Goal: Task Accomplishment & Management: Complete application form

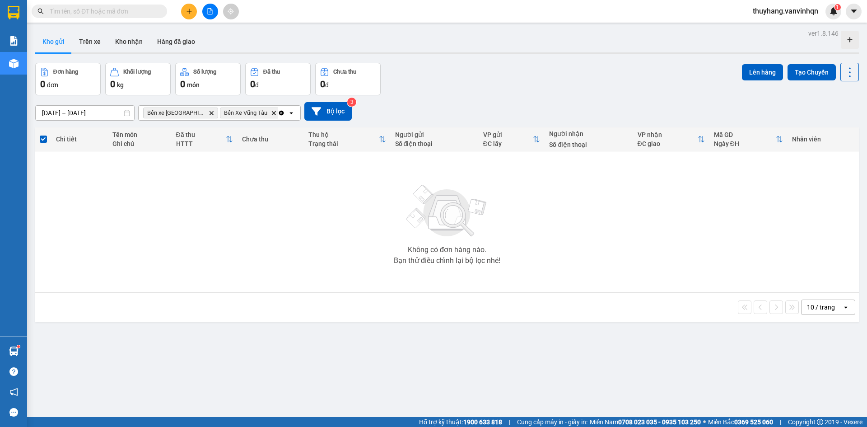
click at [207, 9] on icon "file-add" at bounding box center [210, 11] width 6 height 6
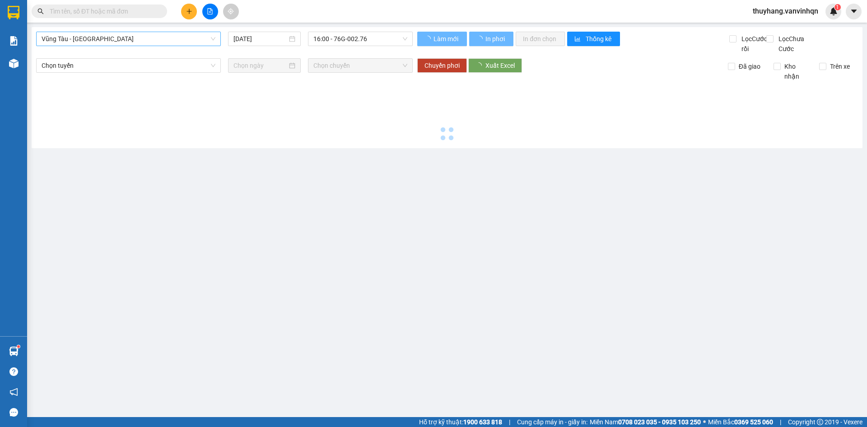
click at [136, 38] on span "Vũng Tàu - [GEOGRAPHIC_DATA]" at bounding box center [129, 39] width 174 height 14
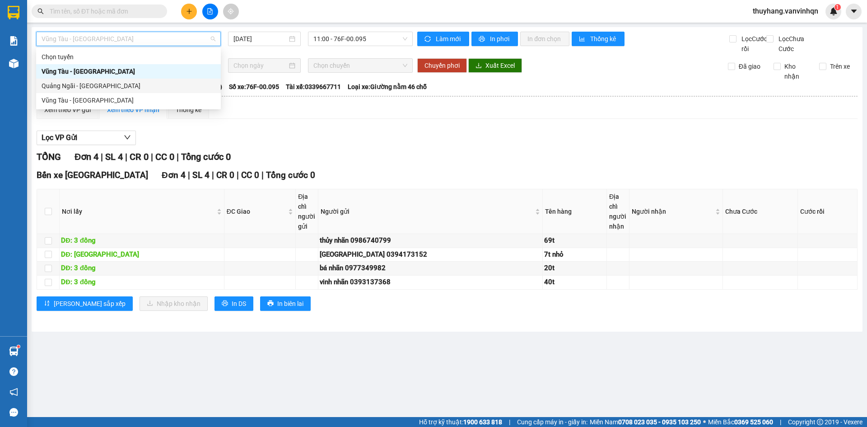
click at [137, 85] on div "Quảng Ngãi - [GEOGRAPHIC_DATA]" at bounding box center [129, 86] width 174 height 10
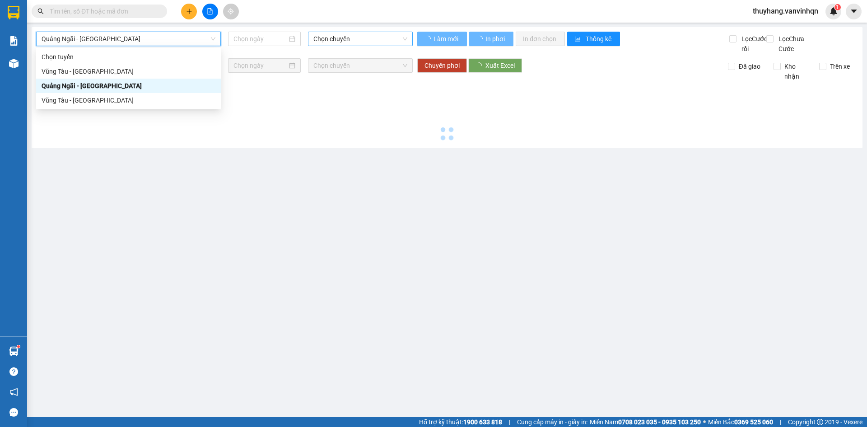
type input "[DATE]"
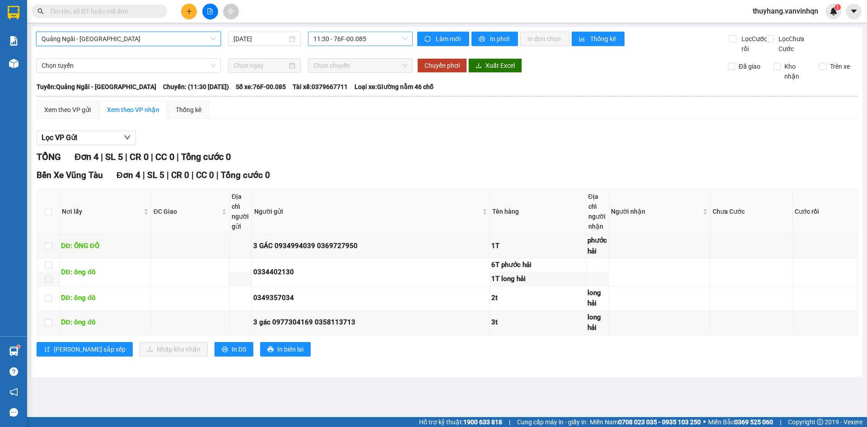
click at [364, 40] on span "11:30 - 76F-00.085" at bounding box center [360, 39] width 94 height 14
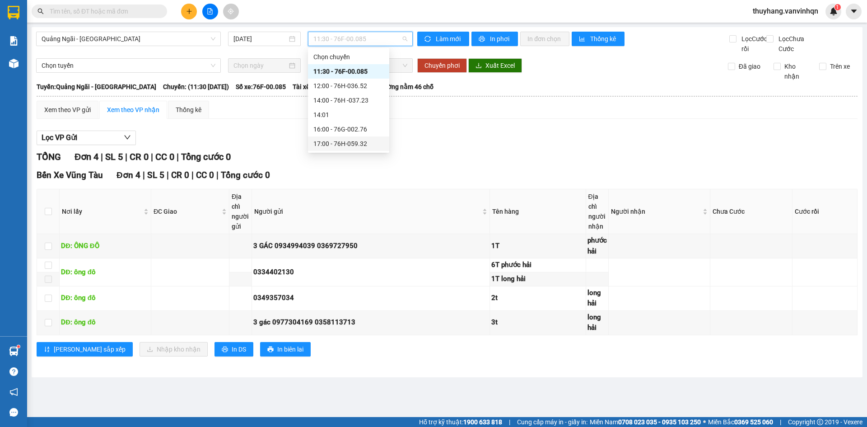
click at [362, 139] on div "17:00 - 76H-059.32" at bounding box center [348, 144] width 70 height 10
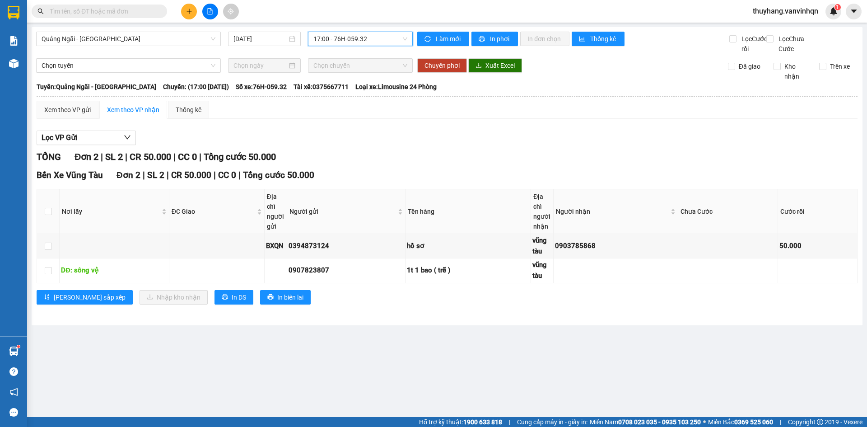
click at [189, 9] on icon "plus" at bounding box center [189, 11] width 6 height 6
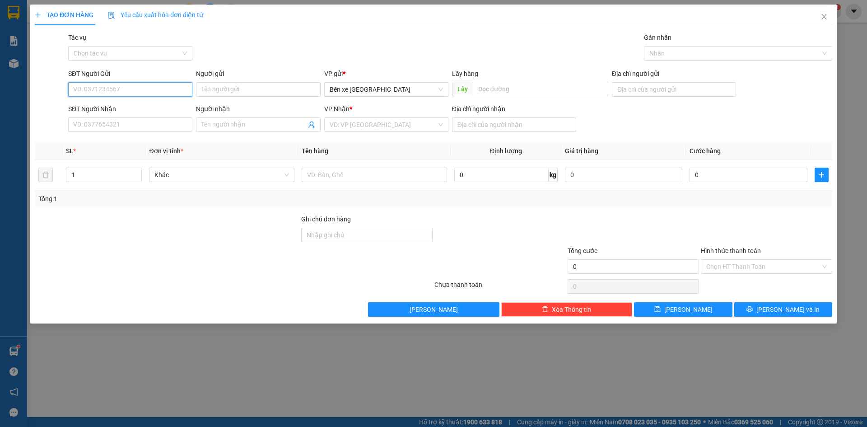
click at [128, 87] on input "SĐT Người Gửi" at bounding box center [130, 89] width 124 height 14
click at [388, 93] on span "Bến xe [GEOGRAPHIC_DATA]" at bounding box center [386, 90] width 113 height 14
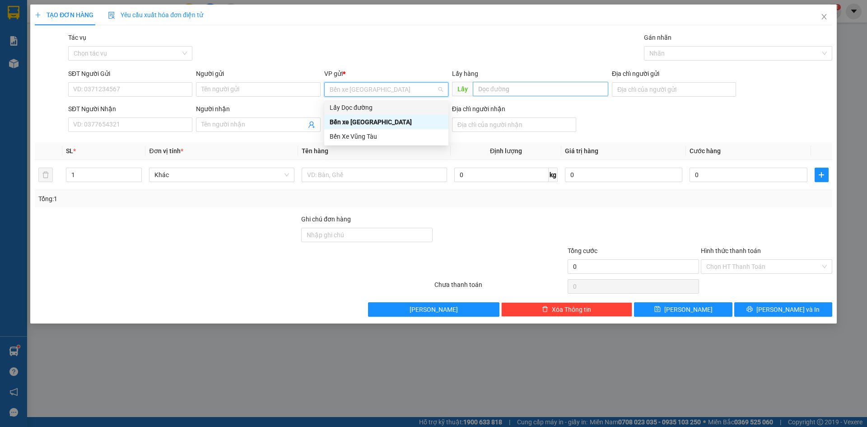
drag, startPoint x: 376, startPoint y: 107, endPoint x: 488, endPoint y: 94, distance: 112.2
click at [382, 104] on div "Lấy Dọc đường" at bounding box center [386, 107] width 113 height 10
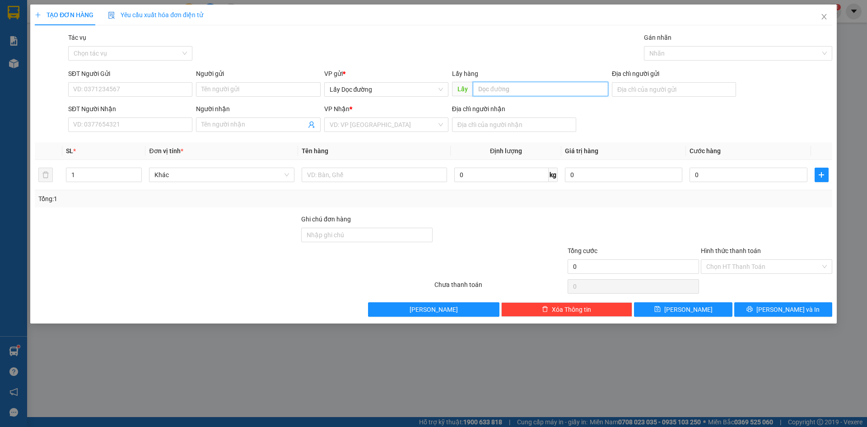
click at [506, 88] on input "text" at bounding box center [540, 89] width 135 height 14
type input "cây dầu sa huỳnh"
click at [426, 119] on input "search" at bounding box center [383, 125] width 107 height 14
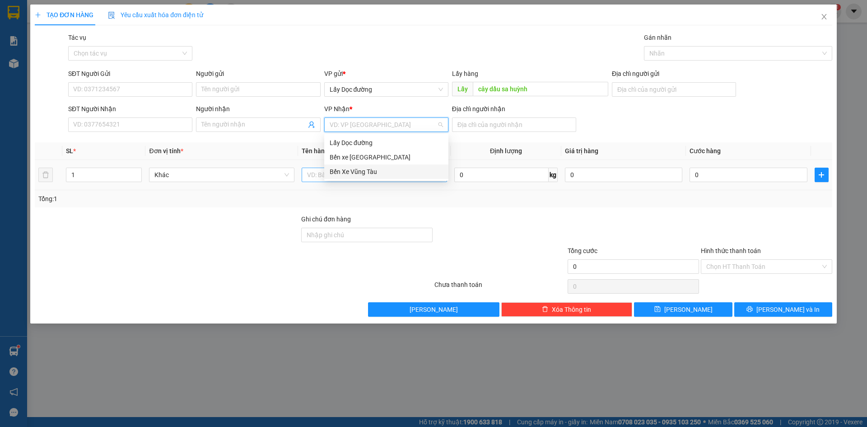
click at [398, 171] on div "Bến Xe Vũng Tàu" at bounding box center [386, 172] width 113 height 10
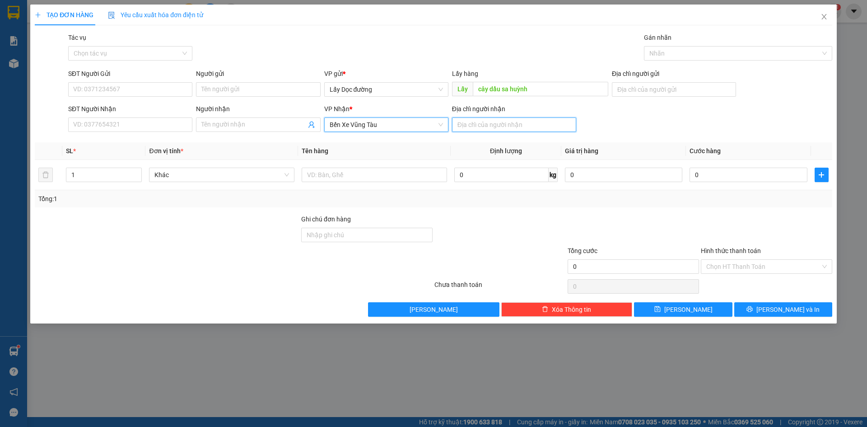
click at [479, 119] on input "Địa chỉ người nhận" at bounding box center [514, 124] width 124 height 14
click at [494, 126] on input "Địa chỉ người nhận" at bounding box center [514, 124] width 124 height 14
type input "phước tinh"
click at [409, 182] on div at bounding box center [374, 175] width 145 height 18
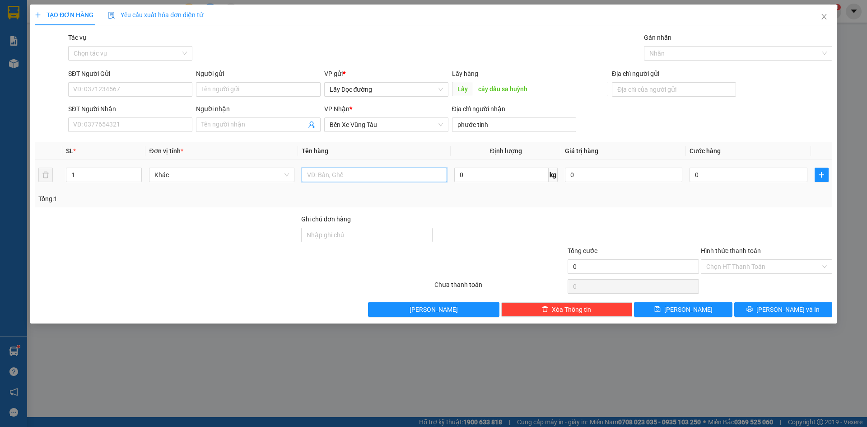
click at [409, 172] on input "text" at bounding box center [374, 174] width 145 height 14
type input "3 bao"
click at [668, 314] on button "[PERSON_NAME]" at bounding box center [683, 309] width 98 height 14
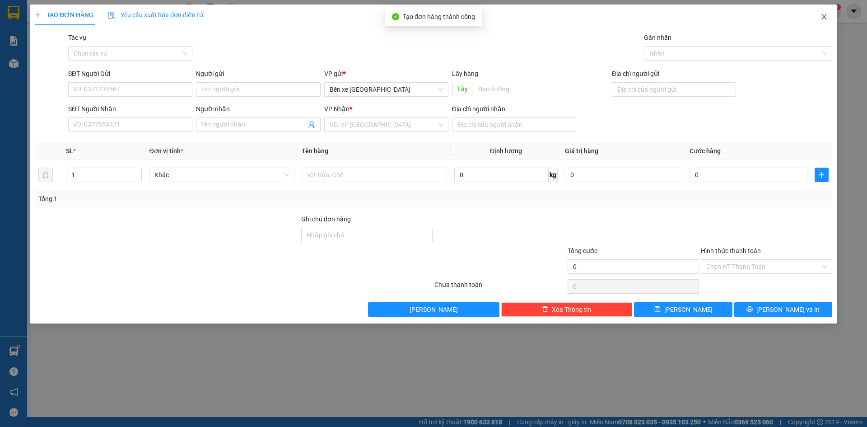
click at [825, 18] on span "Close" at bounding box center [823, 17] width 25 height 25
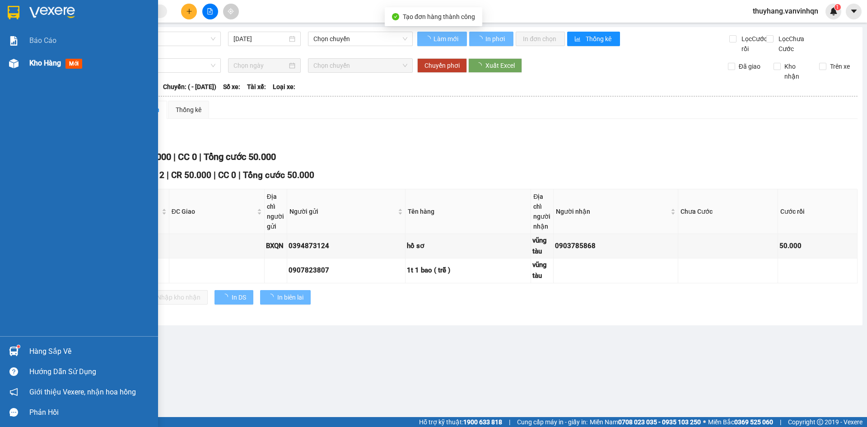
click at [22, 57] on div "Kho hàng mới" at bounding box center [79, 63] width 158 height 23
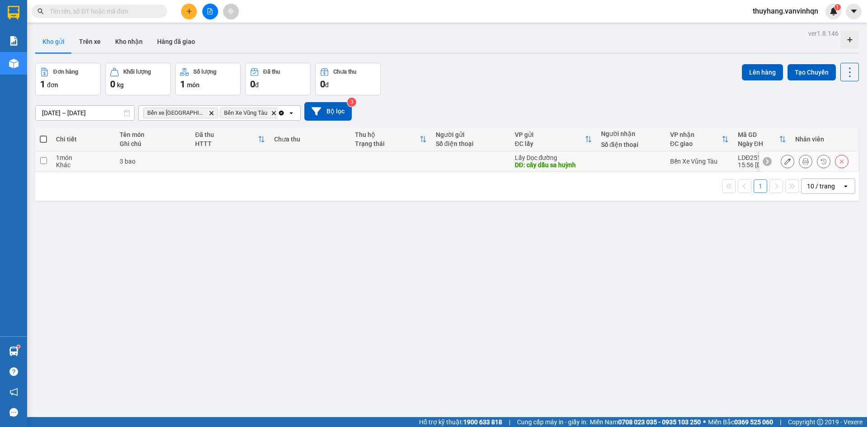
click at [181, 156] on td "3 bao" at bounding box center [152, 161] width 75 height 20
checkbox input "true"
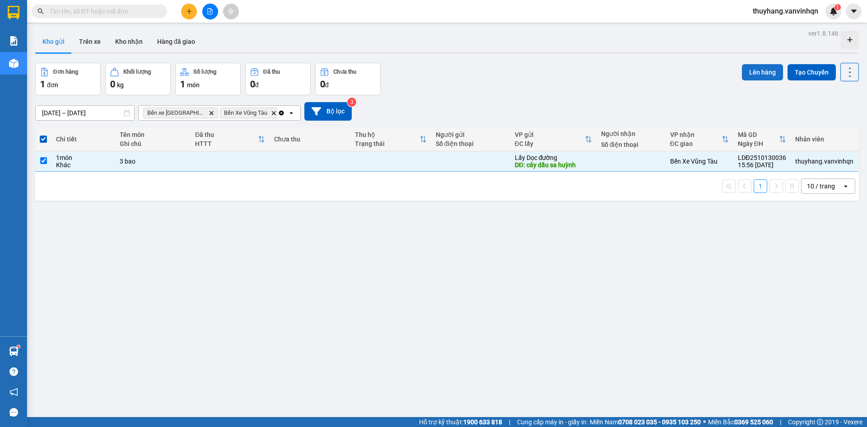
click at [763, 70] on button "Lên hàng" at bounding box center [762, 72] width 41 height 16
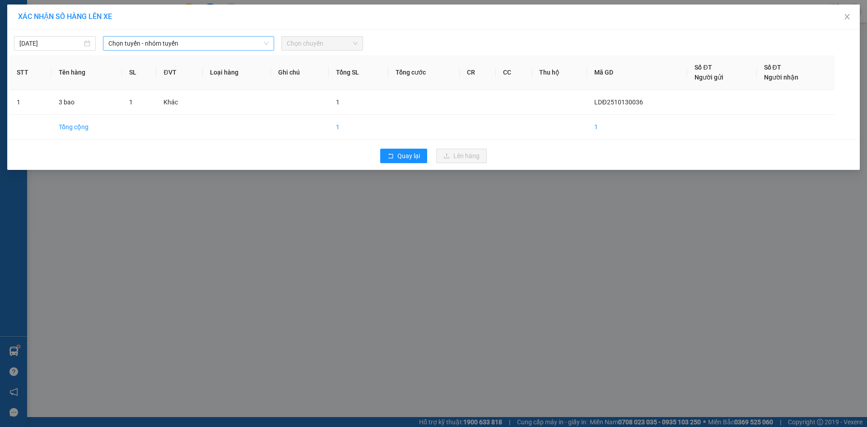
click at [160, 38] on span "Chọn tuyến - nhóm tuyến" at bounding box center [188, 44] width 160 height 14
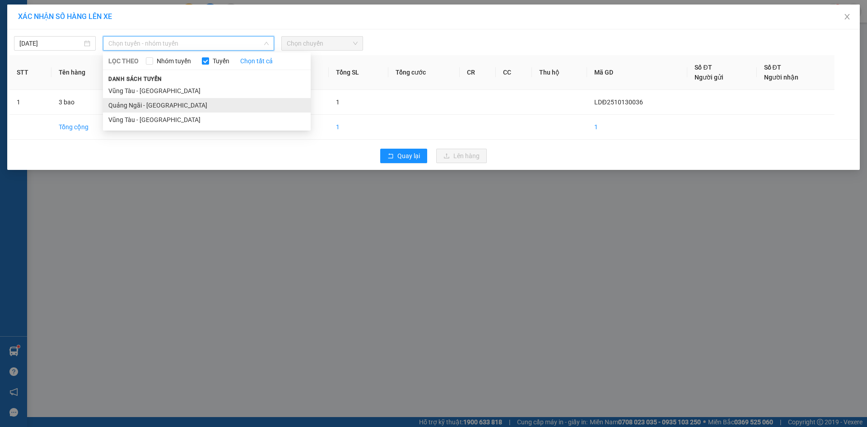
click at [158, 104] on li "Quảng Ngãi - [GEOGRAPHIC_DATA]" at bounding box center [207, 105] width 208 height 14
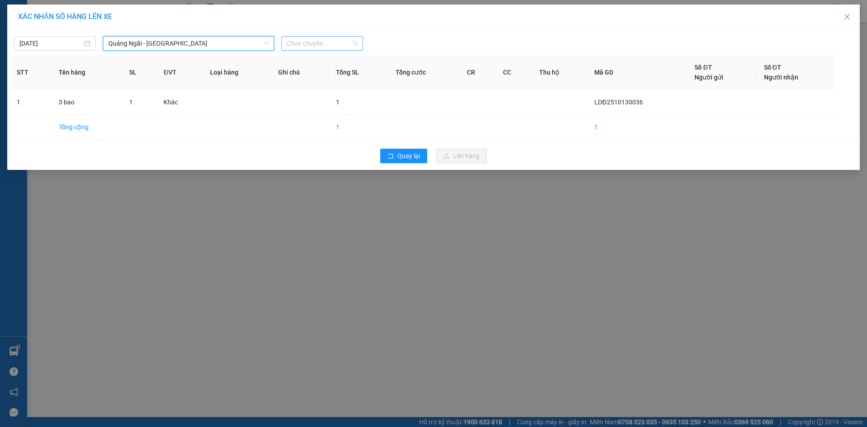
click at [316, 40] on span "Chọn chuyến" at bounding box center [322, 44] width 71 height 14
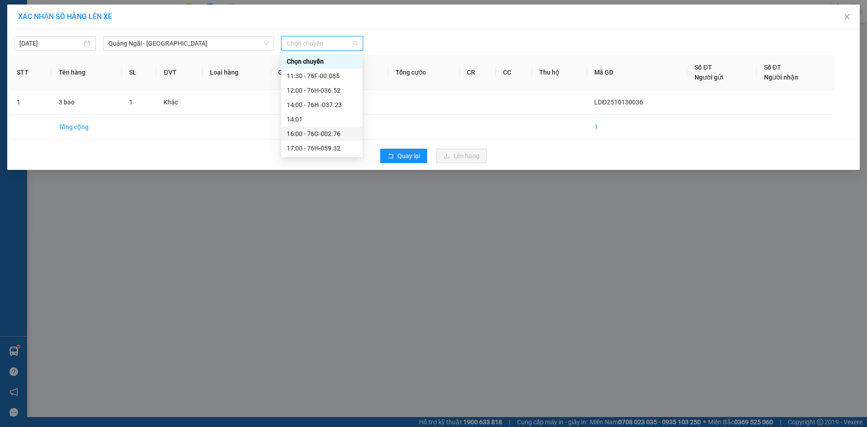
click at [338, 137] on div "16:00 - 76G-002.76" at bounding box center [322, 134] width 70 height 10
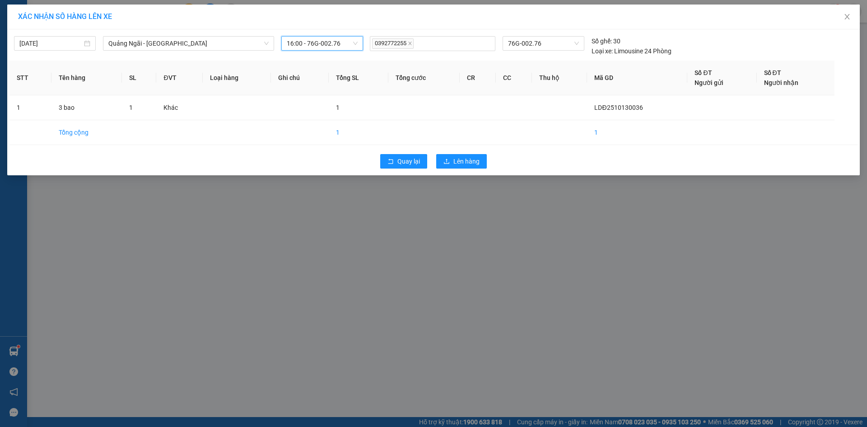
drag, startPoint x: 323, startPoint y: 39, endPoint x: 322, endPoint y: 45, distance: 5.5
click at [323, 39] on span "16:00 - 76G-002.76" at bounding box center [322, 44] width 71 height 14
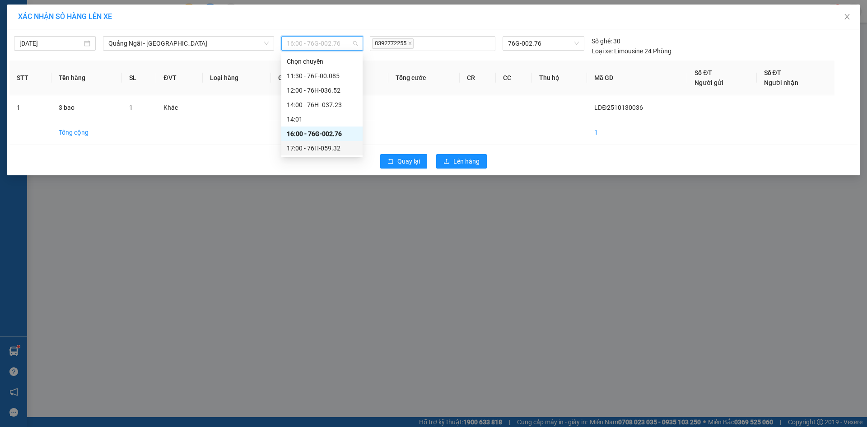
click at [338, 147] on div "17:00 - 76H-059.32" at bounding box center [322, 148] width 70 height 10
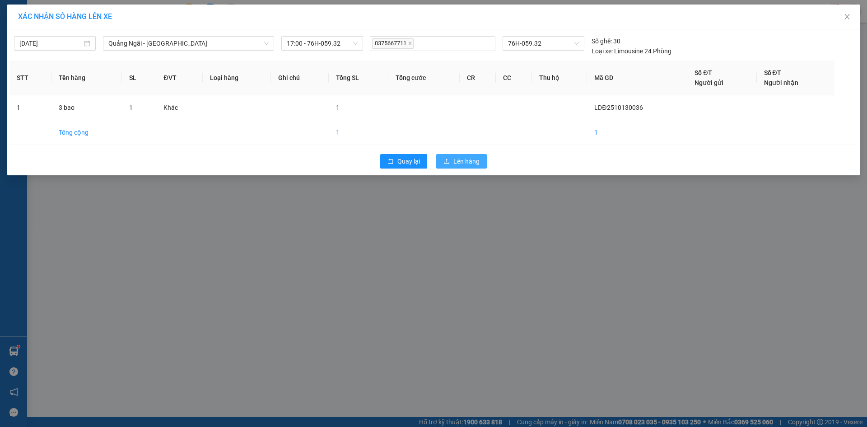
click at [457, 159] on span "Lên hàng" at bounding box center [466, 161] width 26 height 10
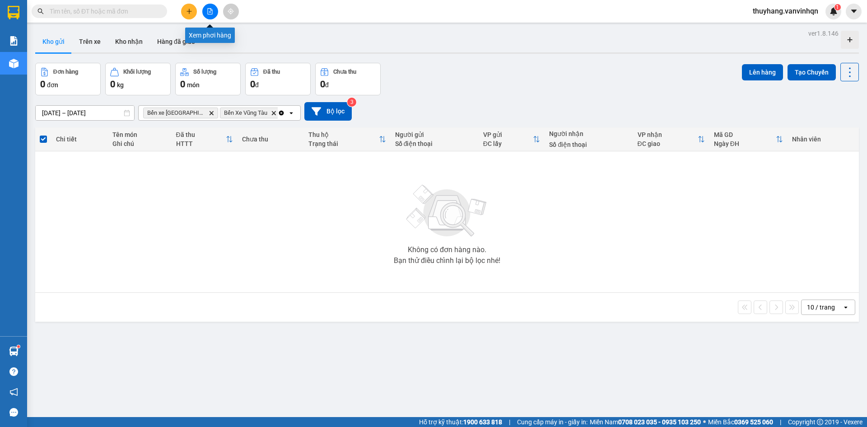
click at [211, 10] on icon "file-add" at bounding box center [210, 11] width 6 height 6
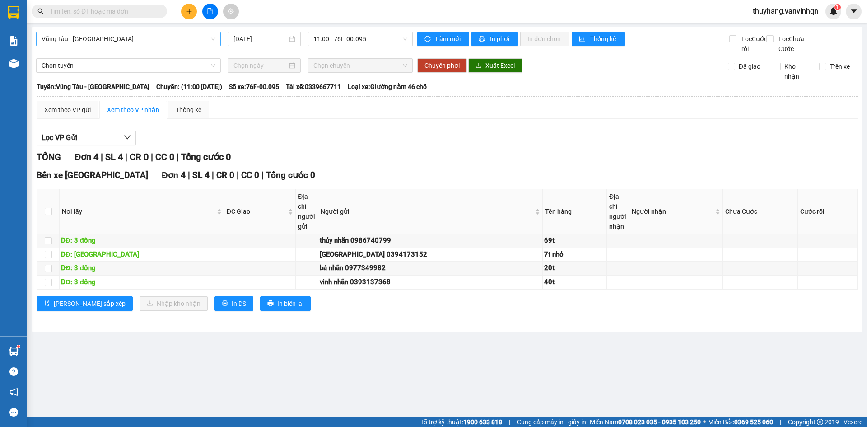
click at [174, 44] on span "Vũng Tàu - [GEOGRAPHIC_DATA]" at bounding box center [129, 39] width 174 height 14
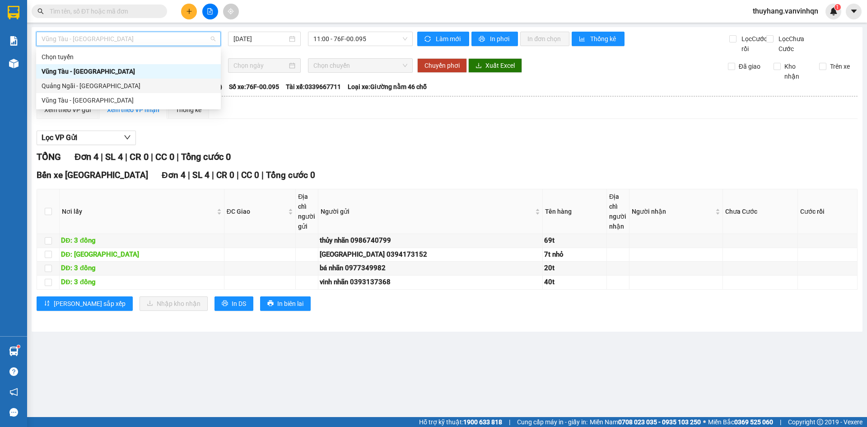
drag, startPoint x: 141, startPoint y: 90, endPoint x: 215, endPoint y: 62, distance: 79.0
click at [142, 89] on div "Quảng Ngãi - [GEOGRAPHIC_DATA]" at bounding box center [129, 86] width 174 height 10
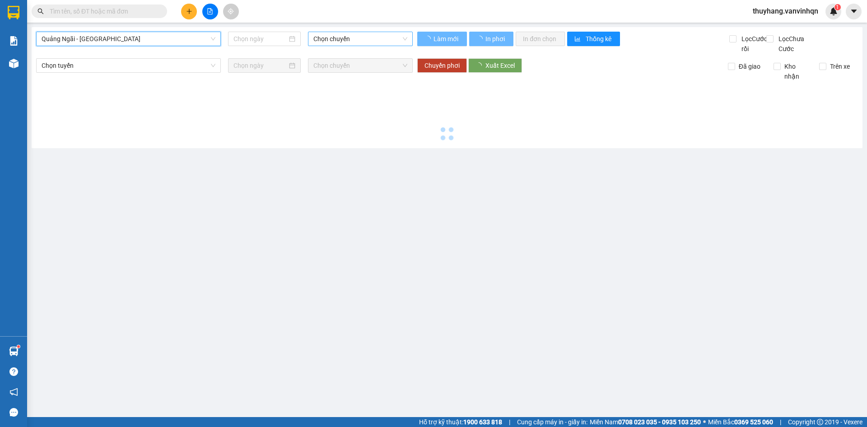
type input "[DATE]"
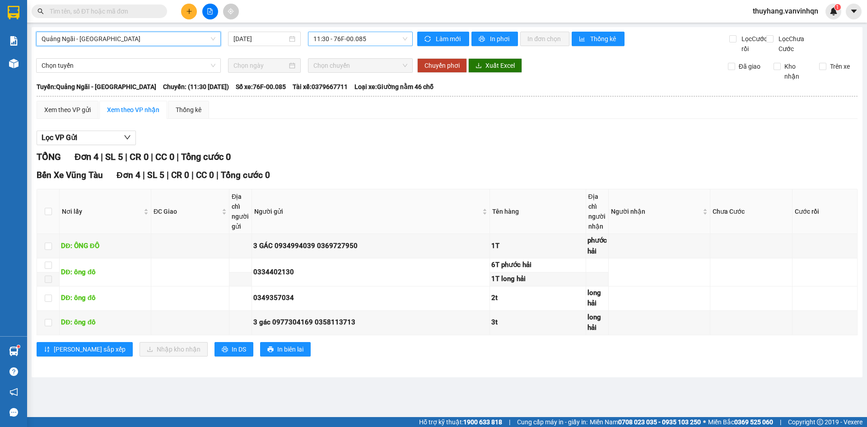
click at [376, 36] on span "11:30 - 76F-00.085" at bounding box center [360, 39] width 94 height 14
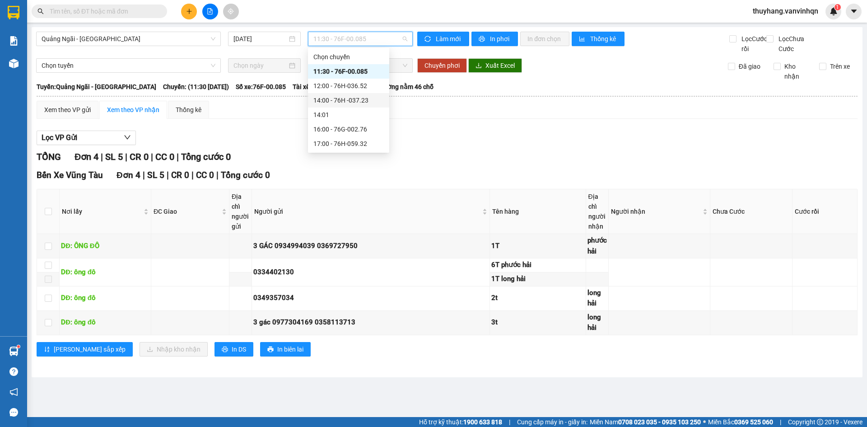
click at [363, 100] on div "14:00 - 76H -037.23" at bounding box center [348, 100] width 70 height 10
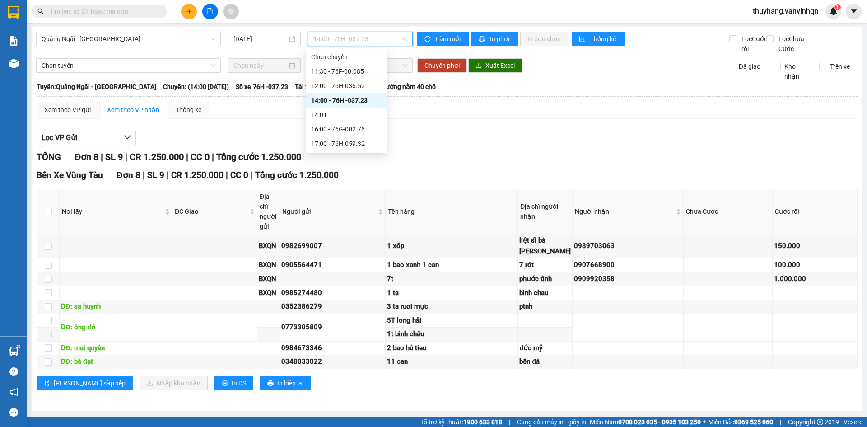
click at [355, 37] on span "14:00 - 76H -037.23" at bounding box center [360, 39] width 94 height 14
click at [363, 123] on div "16:00 - 76G-002.76" at bounding box center [346, 129] width 81 height 14
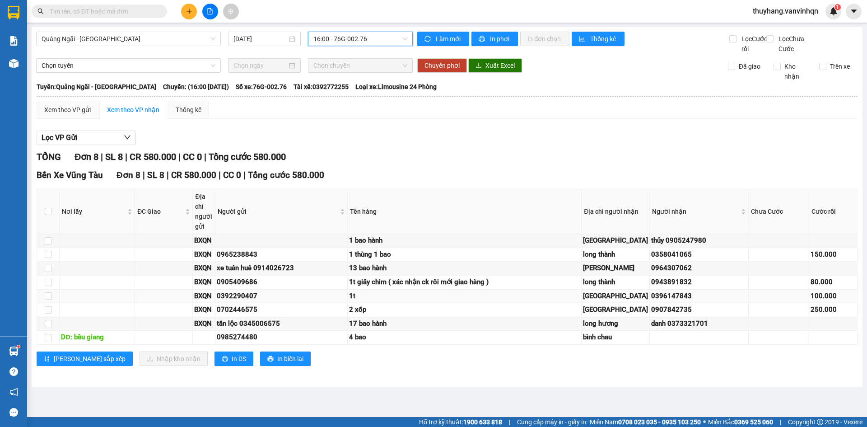
scroll to position [69, 0]
